Goal: Information Seeking & Learning: Understand process/instructions

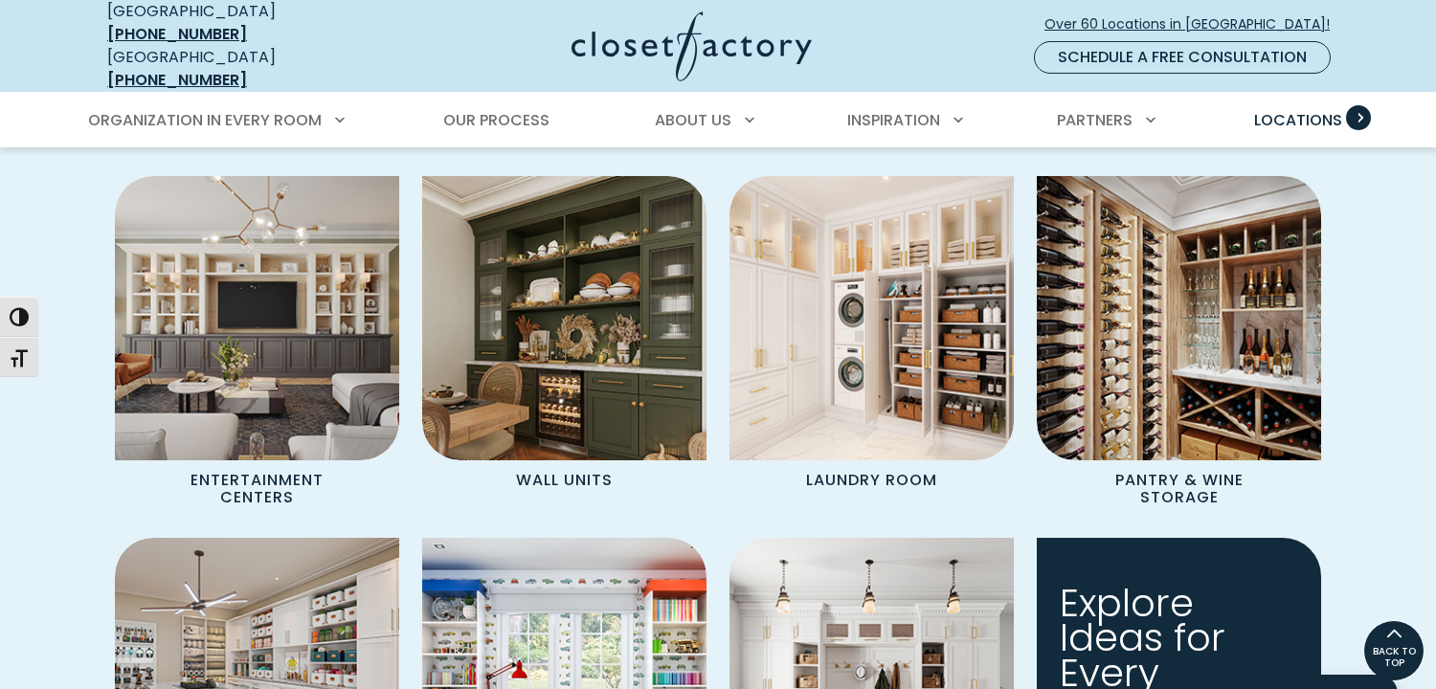
scroll to position [534, 0]
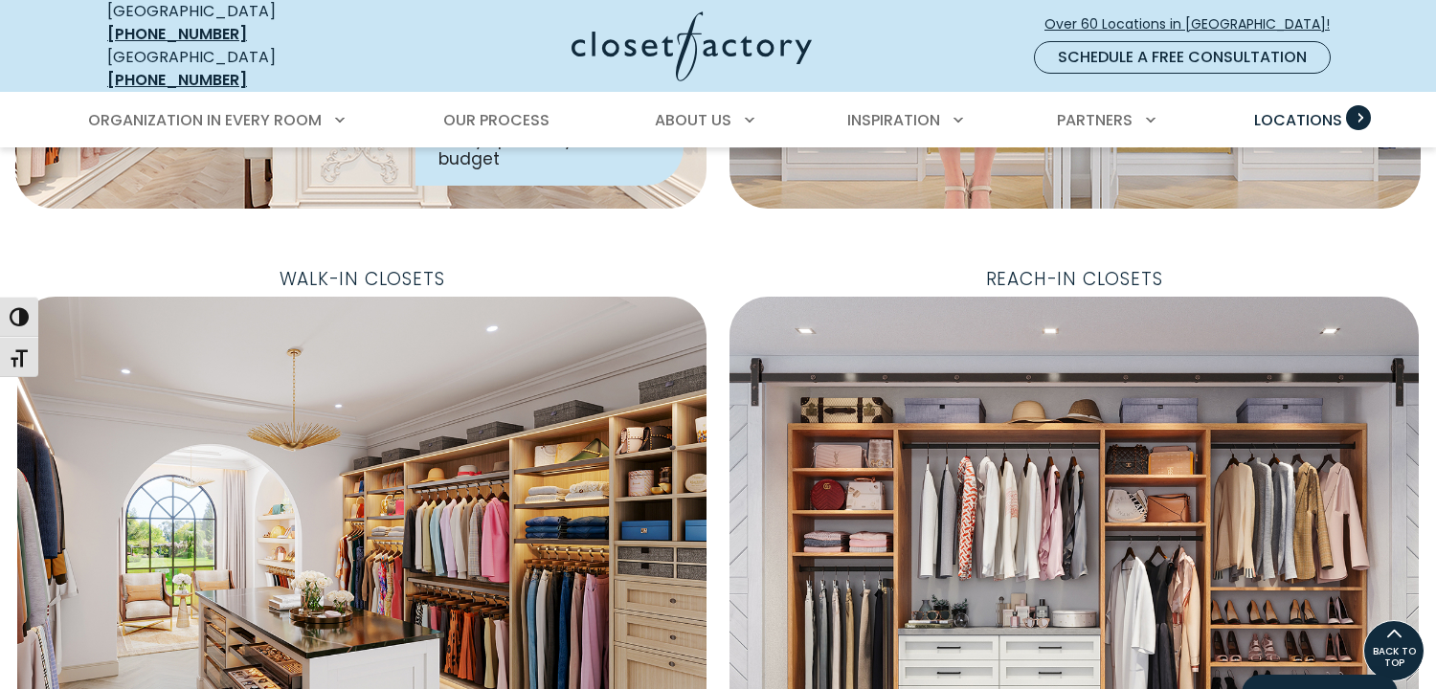
drag, startPoint x: 1384, startPoint y: 268, endPoint x: 1356, endPoint y: 93, distance: 177.4
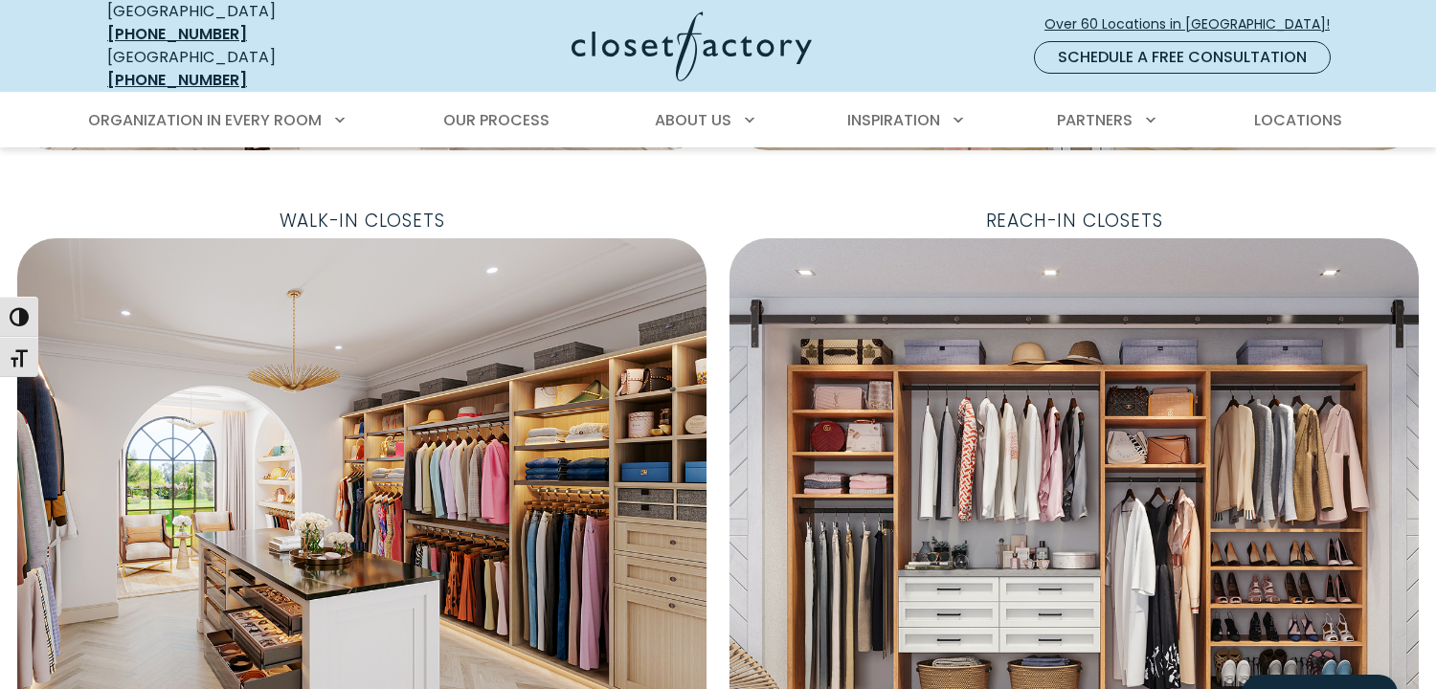
scroll to position [670, 0]
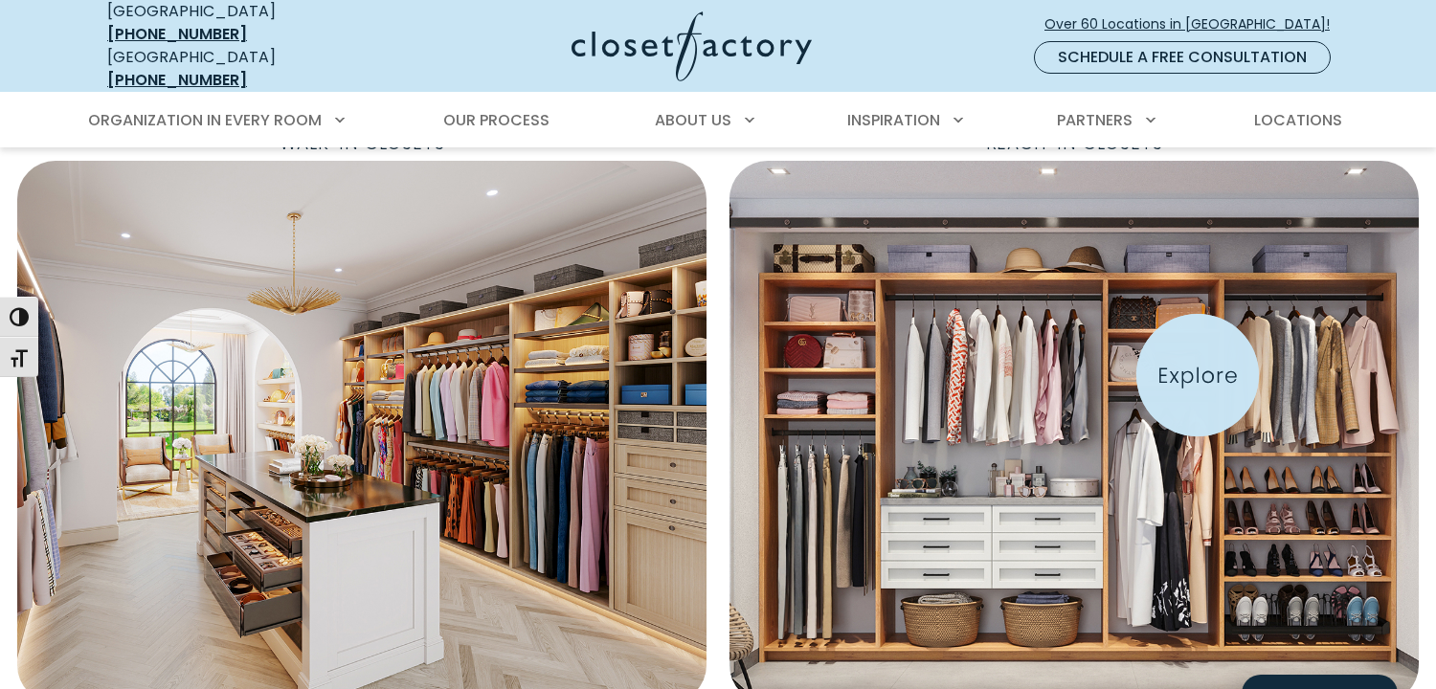
click at [1198, 375] on img "Featured Images" at bounding box center [1074, 432] width 758 height 597
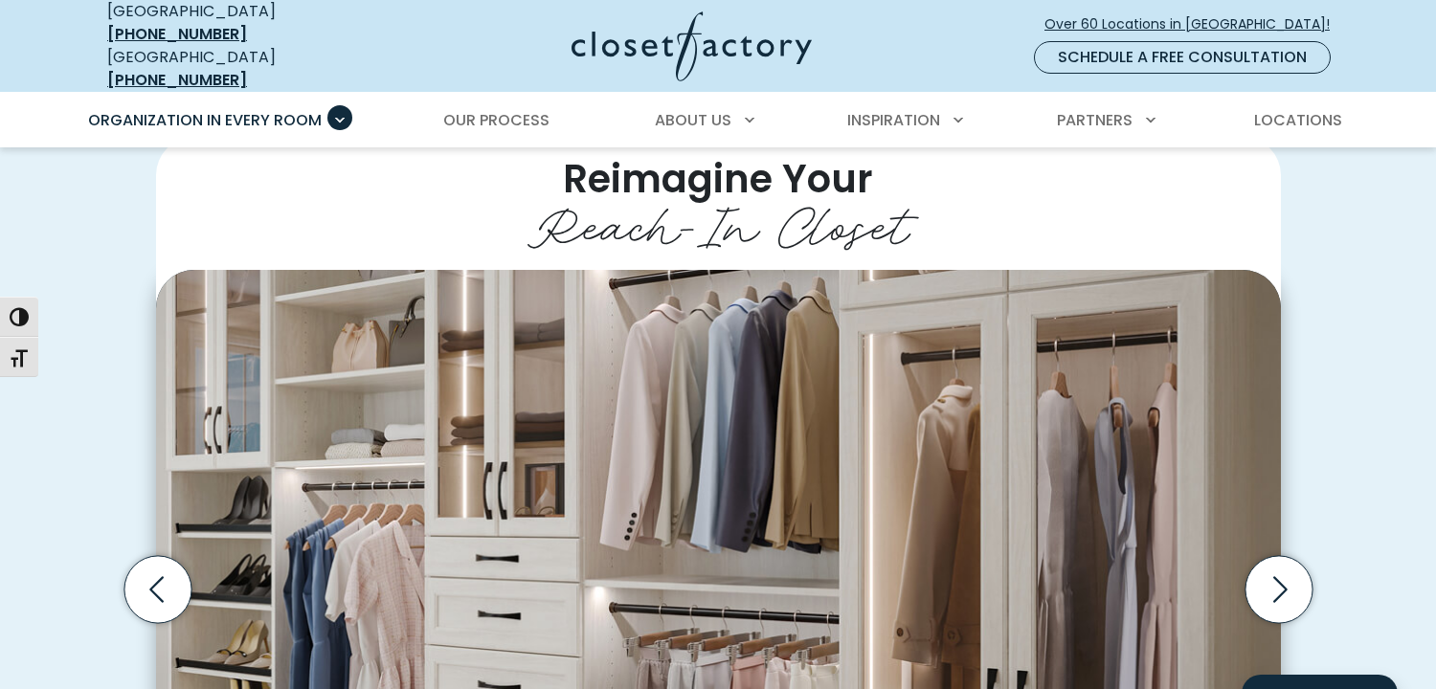
scroll to position [383, 0]
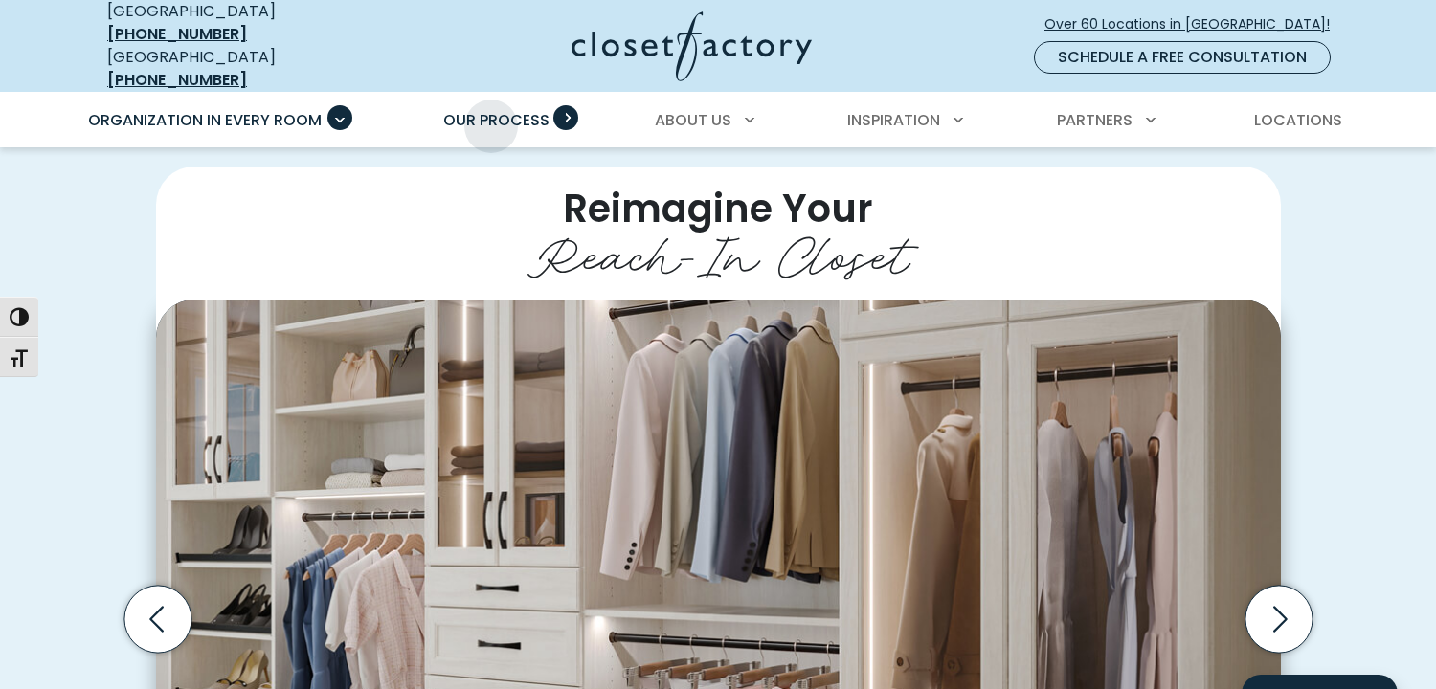
click at [491, 112] on span "Our Process" at bounding box center [496, 120] width 106 height 22
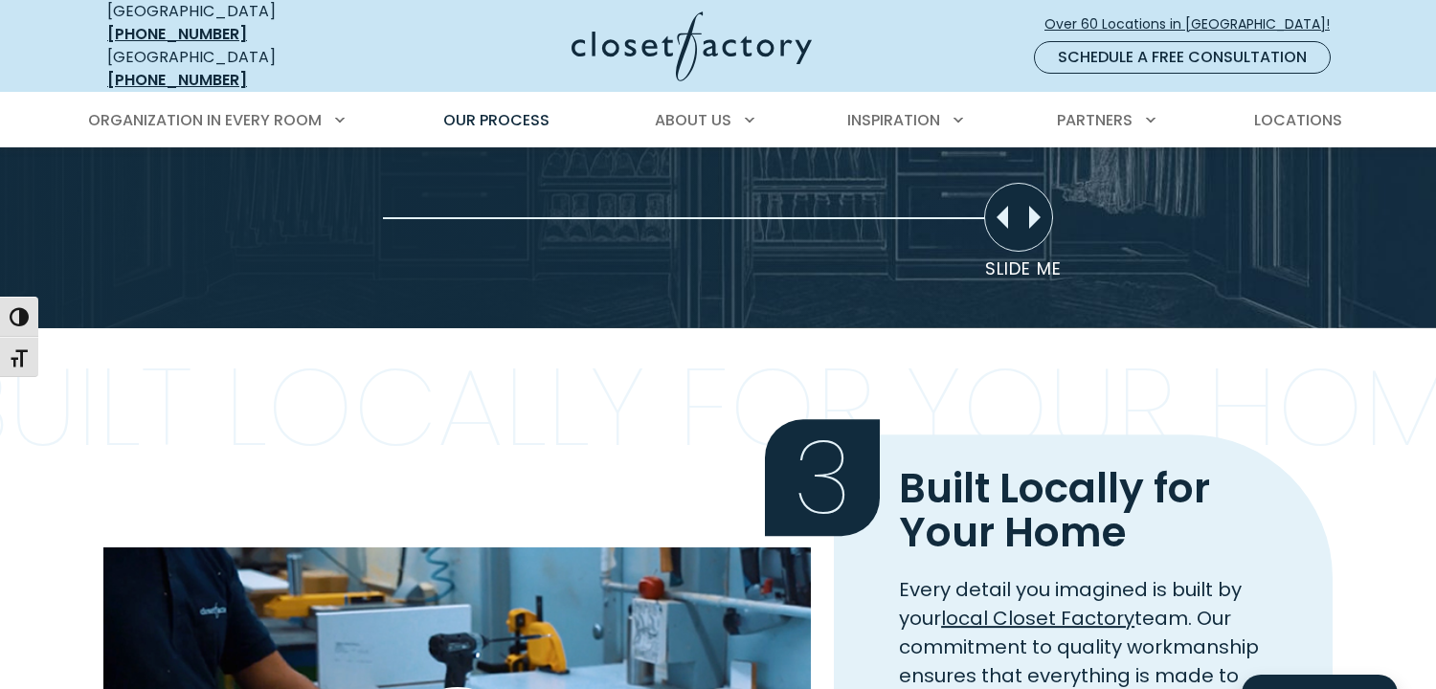
scroll to position [2011, 0]
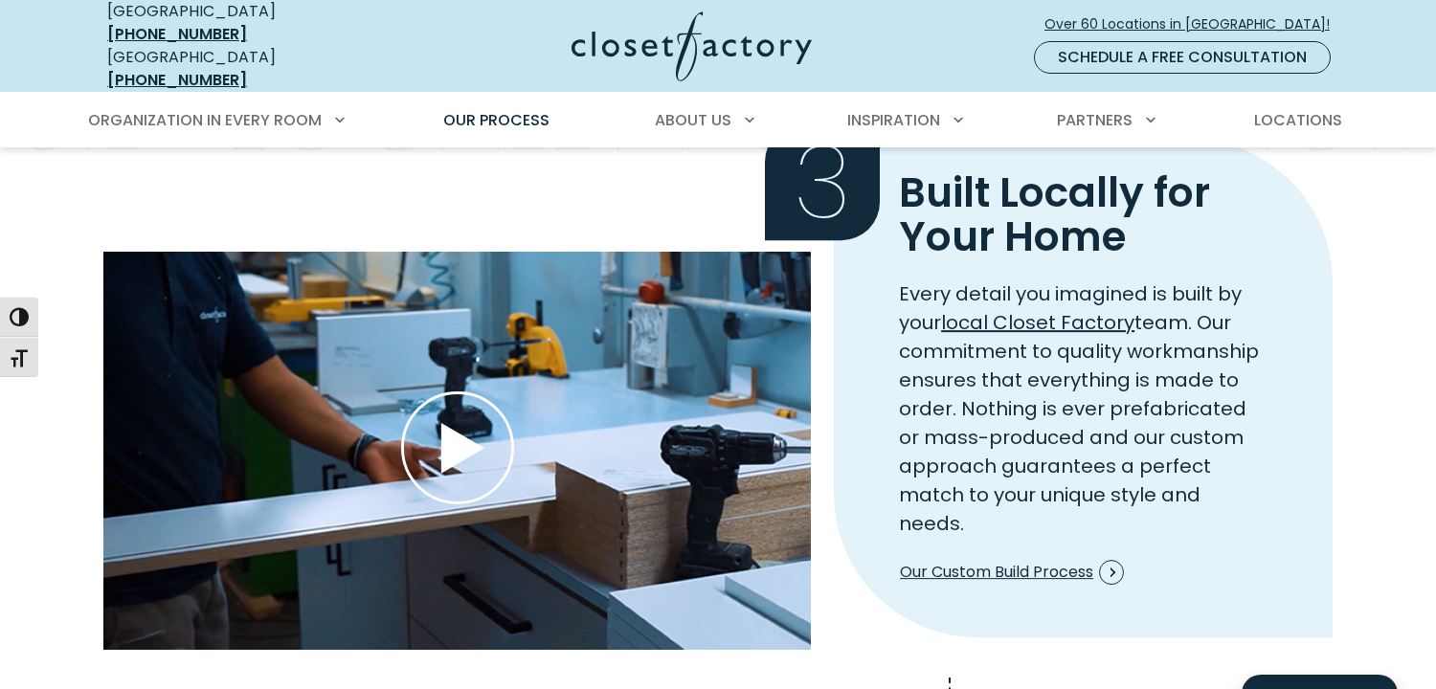
click at [469, 418] on icon "Play Wistia video" at bounding box center [457, 448] width 113 height 113
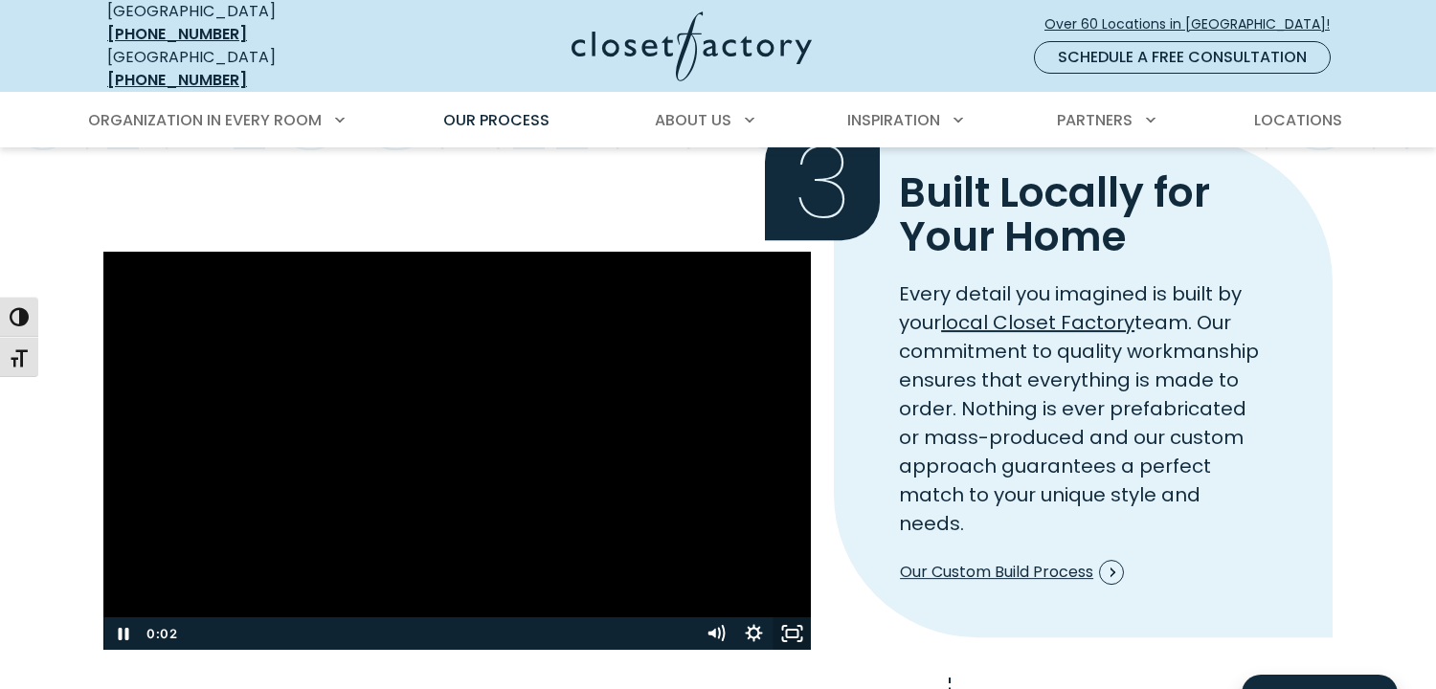
click at [794, 618] on icon "Fullscreen" at bounding box center [792, 634] width 38 height 33
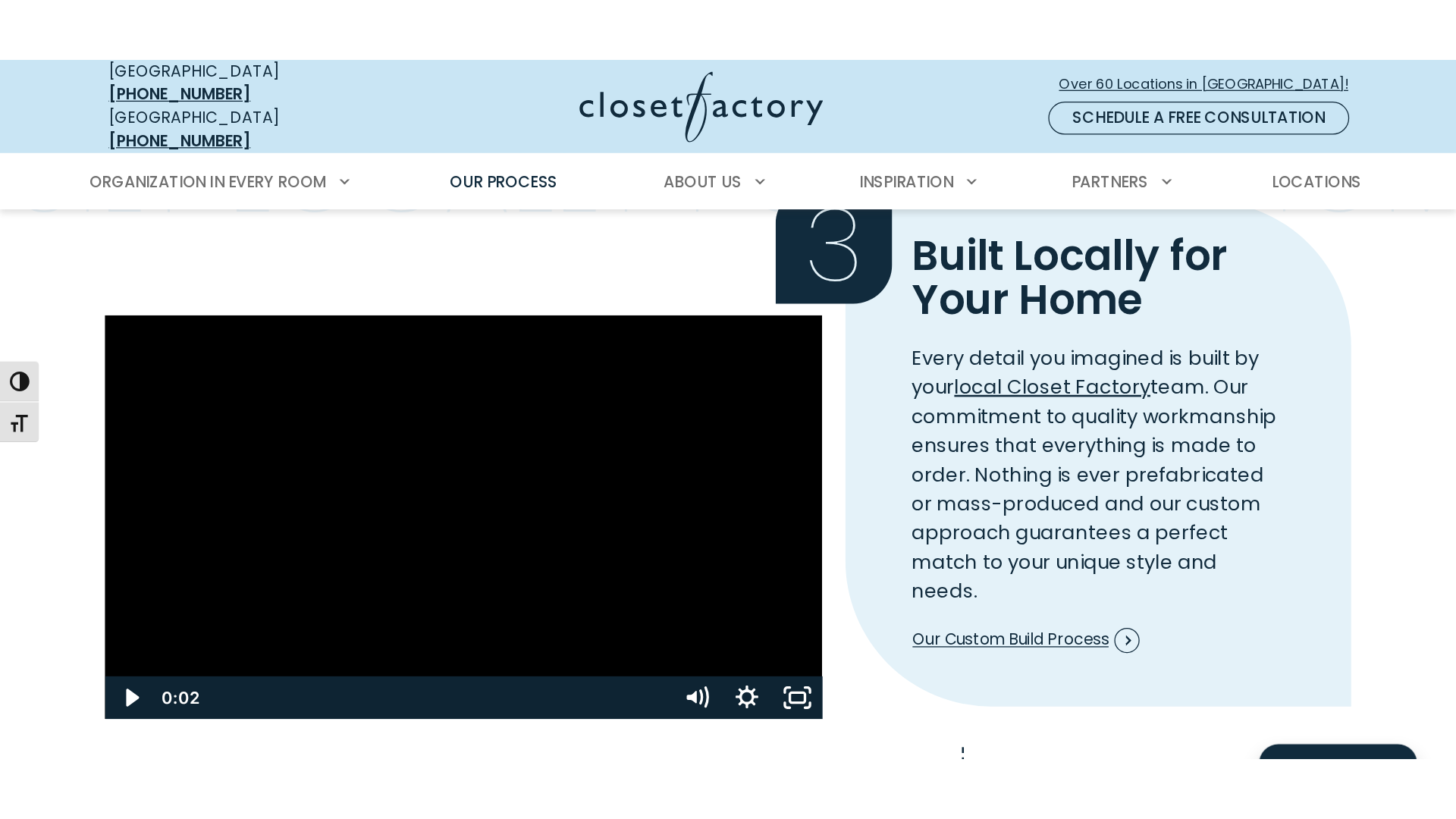
scroll to position [1609, 0]
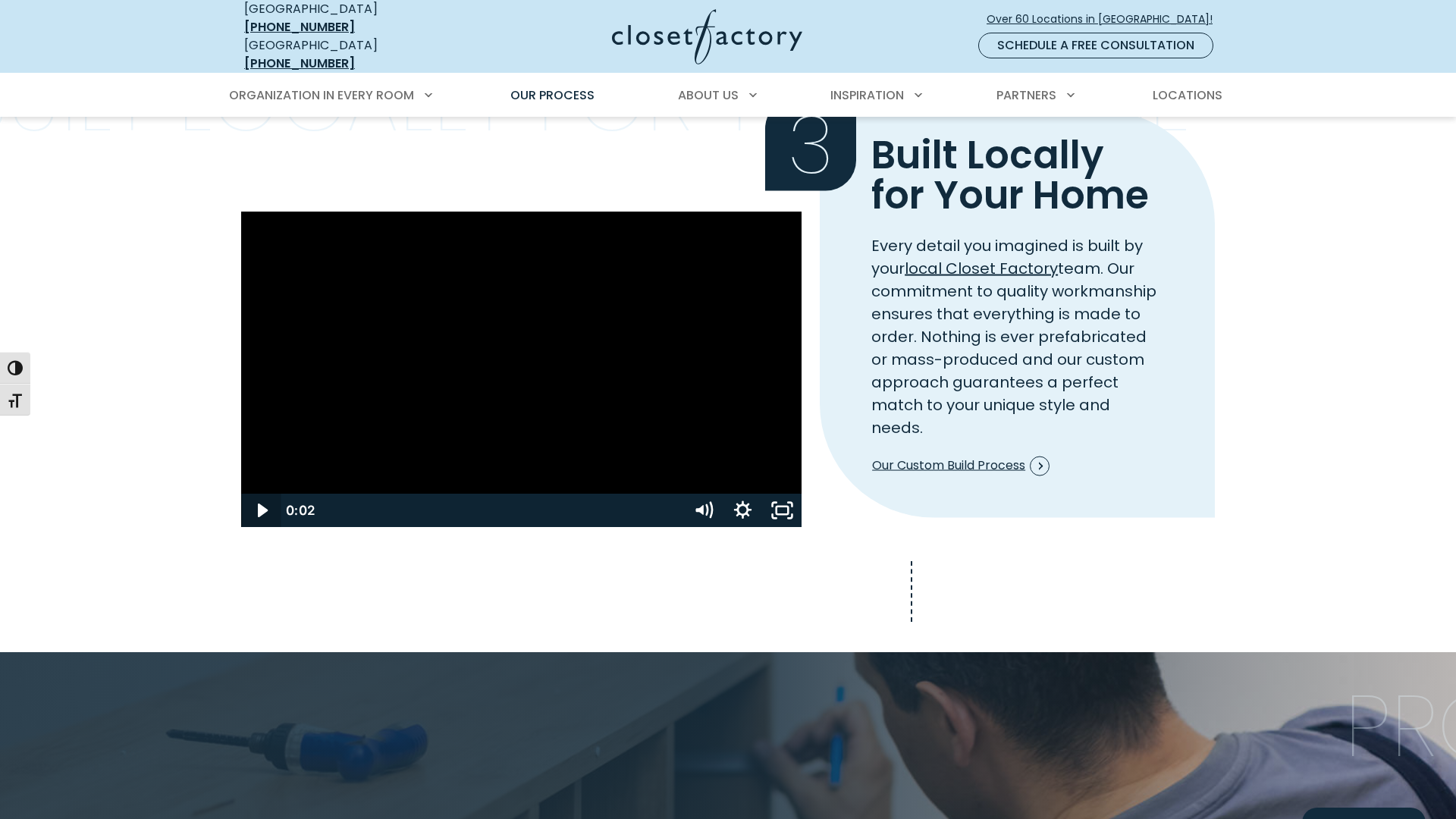
click at [242, 528] on icon "Play Video" at bounding box center [262, 510] width 40 height 33
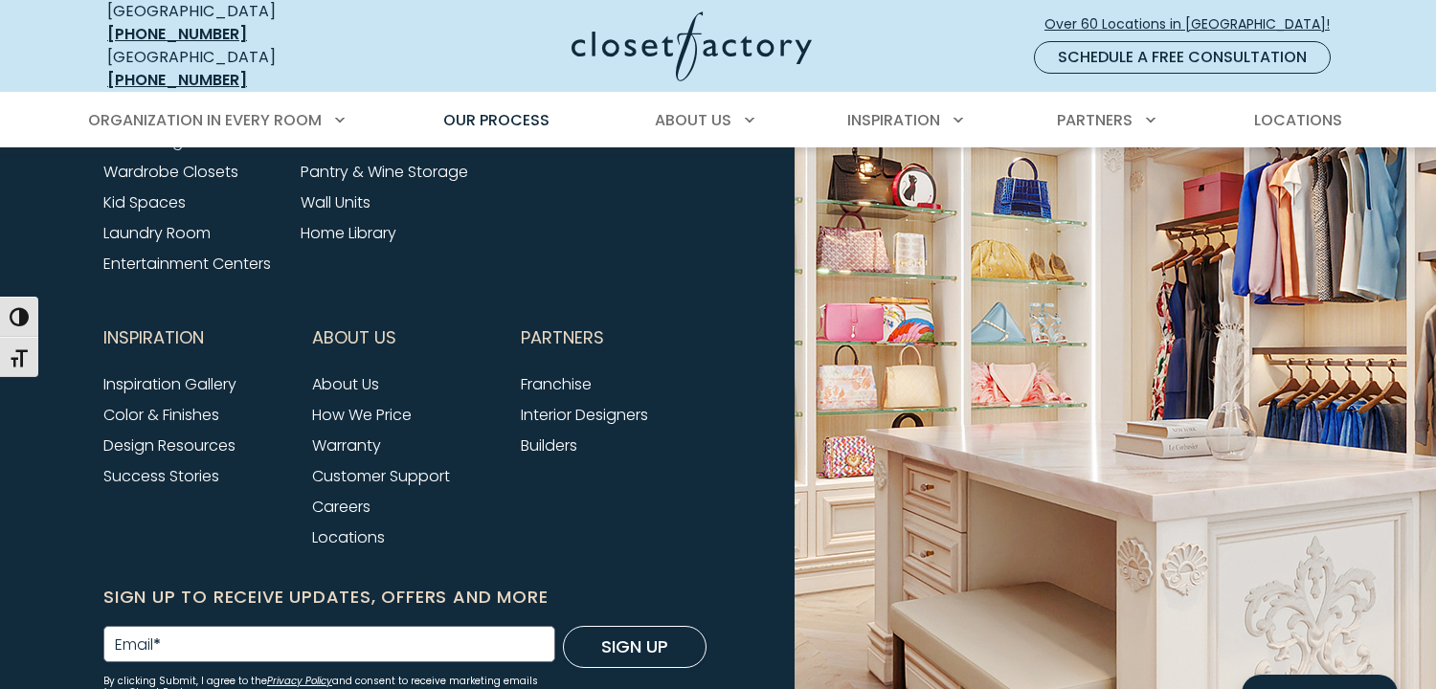
scroll to position [4872, 0]
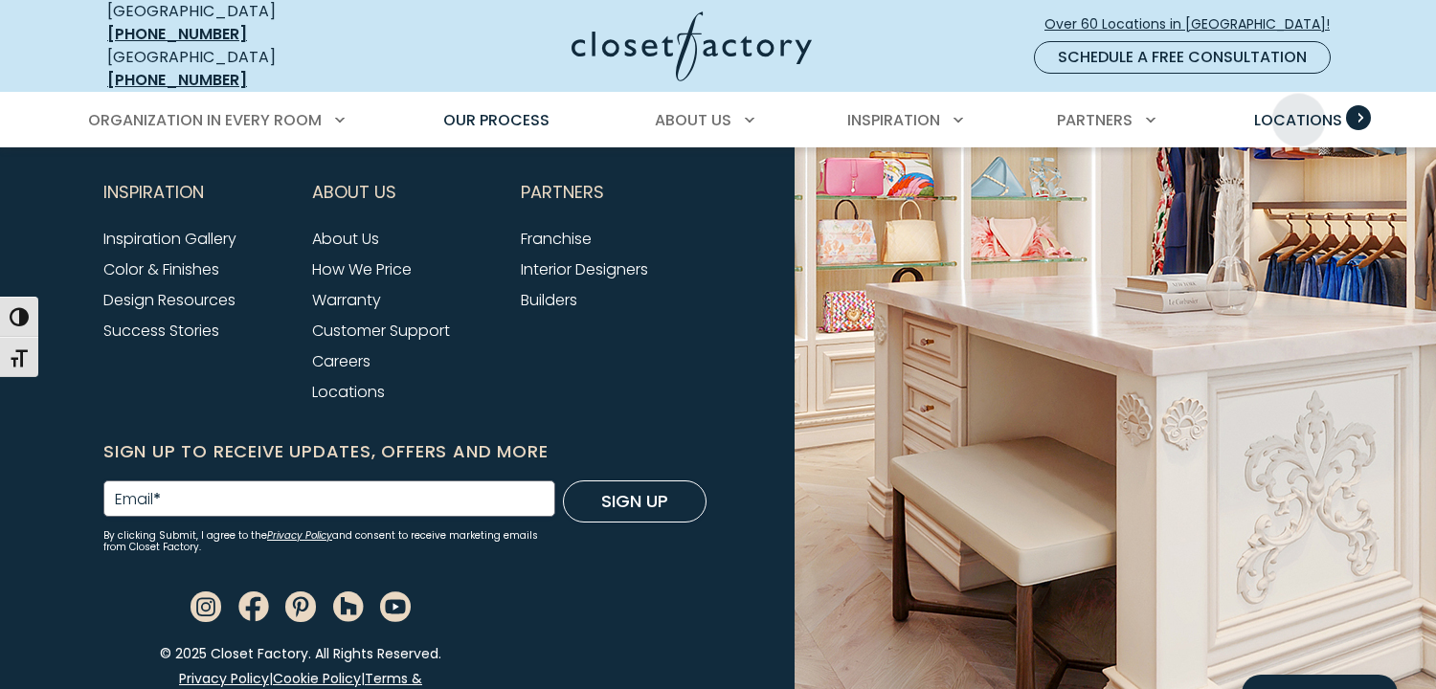
click at [1295, 109] on span "Locations" at bounding box center [1298, 120] width 88 height 22
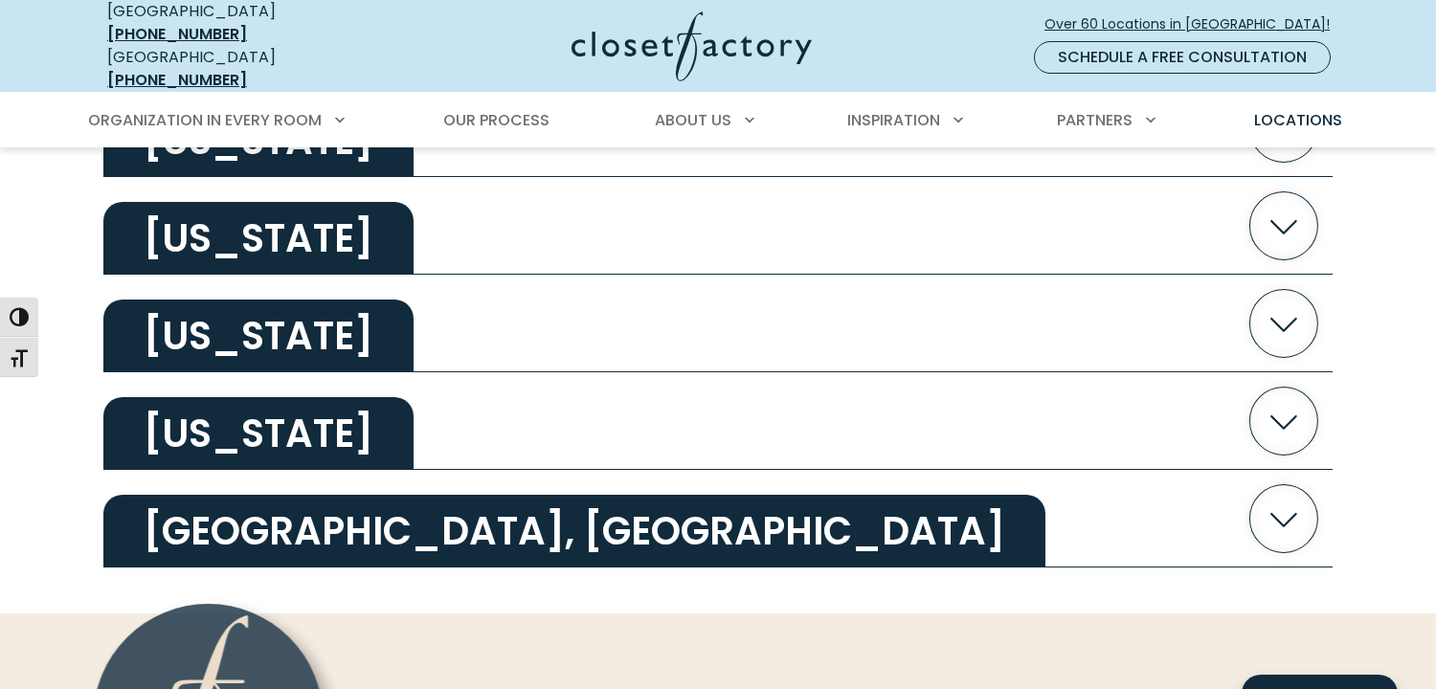
scroll to position [3926, 0]
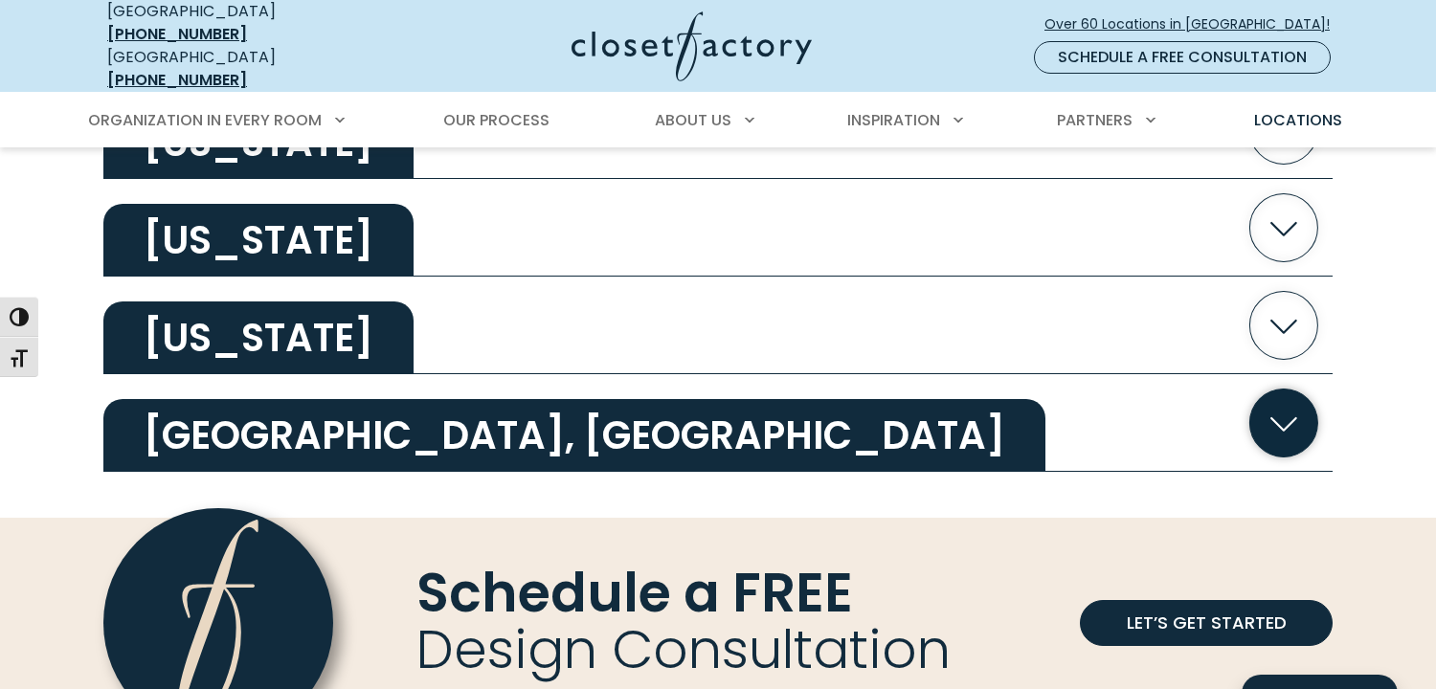
click at [1297, 418] on icon "button" at bounding box center [1284, 425] width 27 height 14
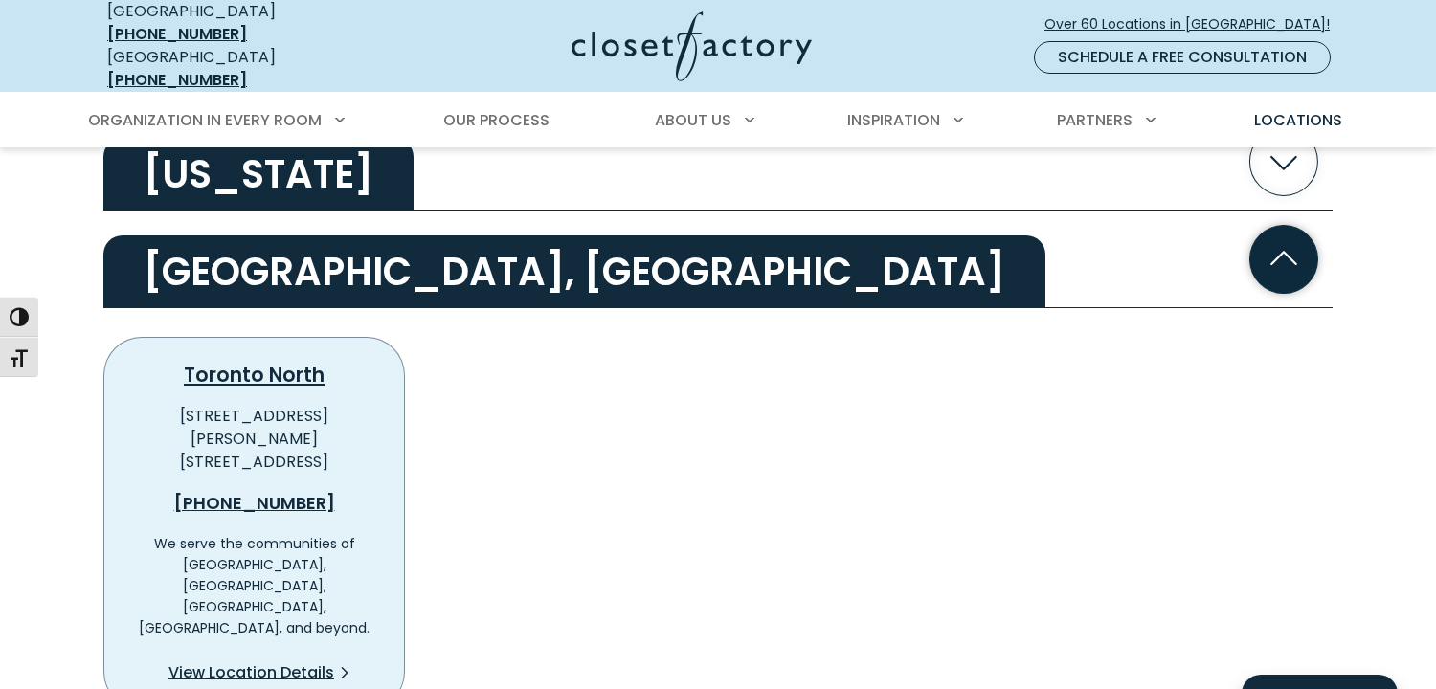
scroll to position [4118, 0]
